Goal: Register for event/course

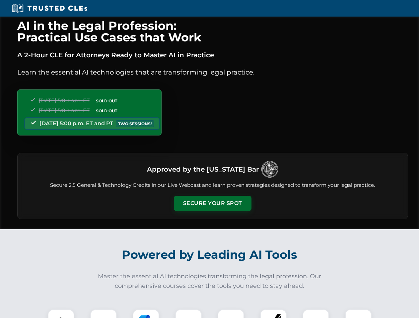
click at [212, 204] on button "Secure Your Spot" at bounding box center [213, 203] width 78 height 15
click at [61, 314] on img at bounding box center [60, 322] width 19 height 19
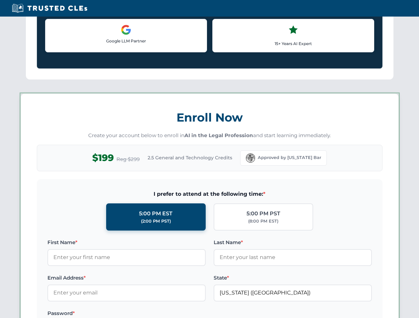
click at [146, 314] on label "Password *" at bounding box center [126, 314] width 158 height 8
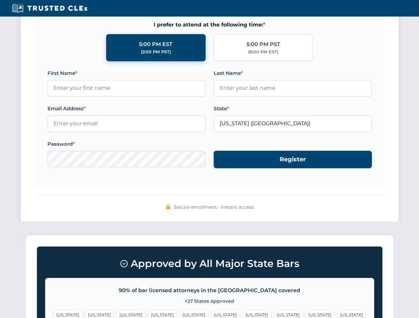
click at [306, 314] on span "[US_STATE]" at bounding box center [320, 315] width 29 height 10
